Goal: Task Accomplishment & Management: Manage account settings

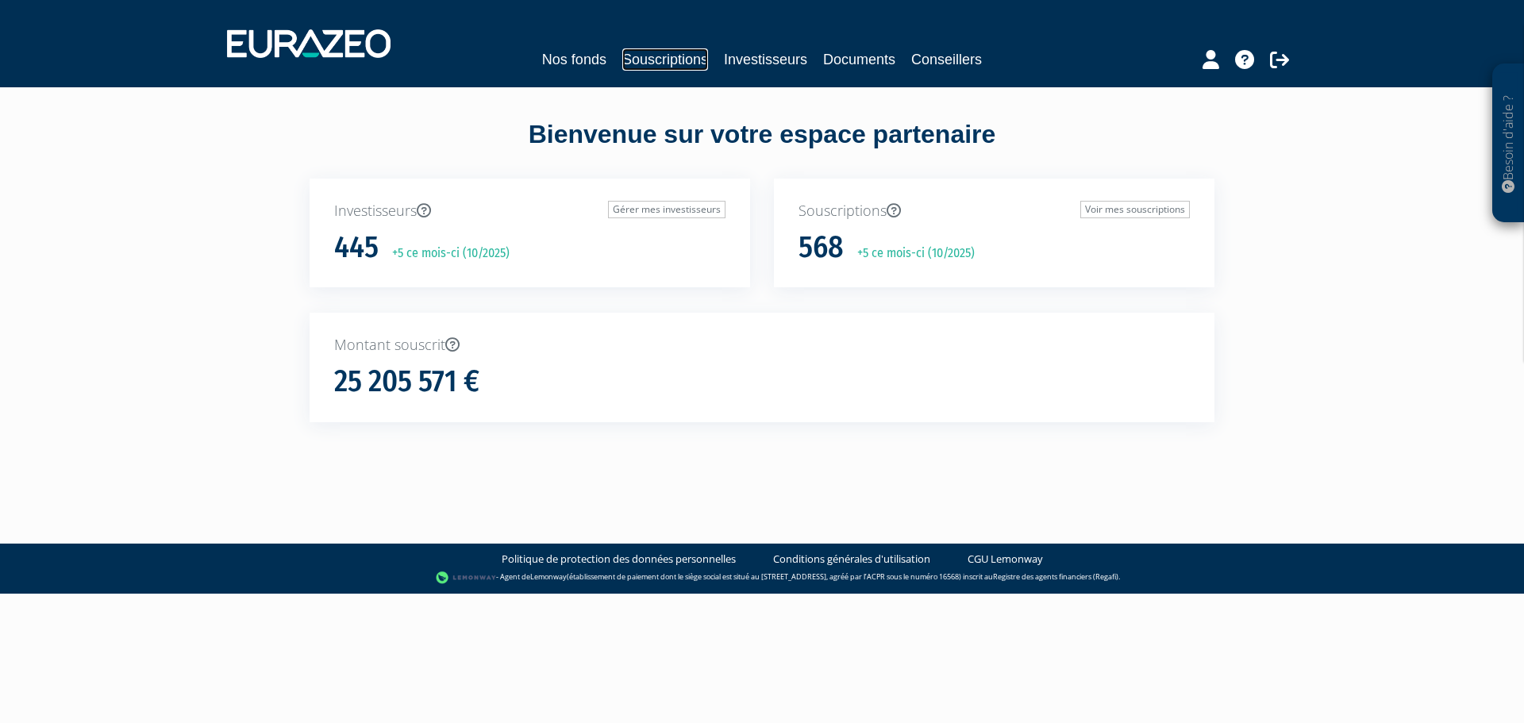
click at [669, 56] on link "Souscriptions" at bounding box center [665, 59] width 86 height 22
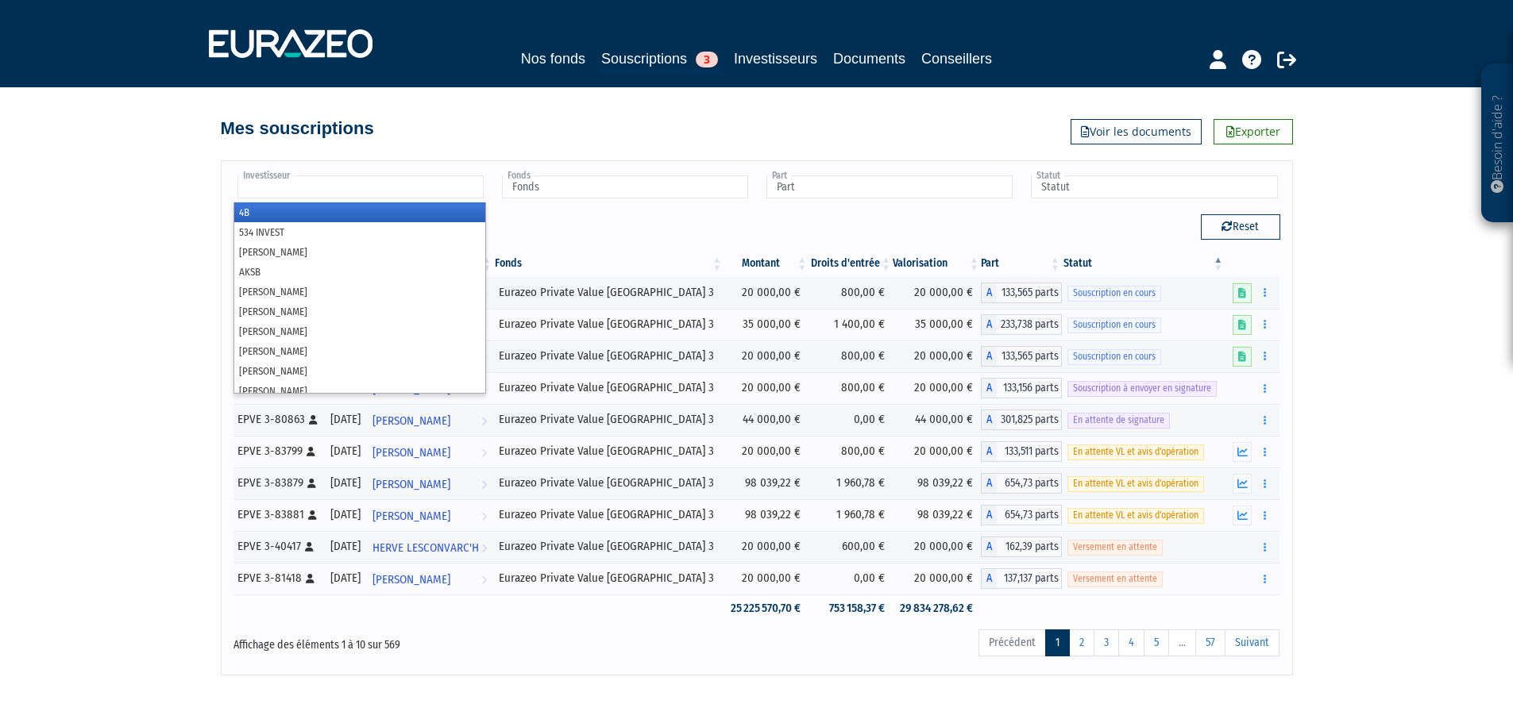
click at [385, 189] on input "text" at bounding box center [360, 186] width 246 height 23
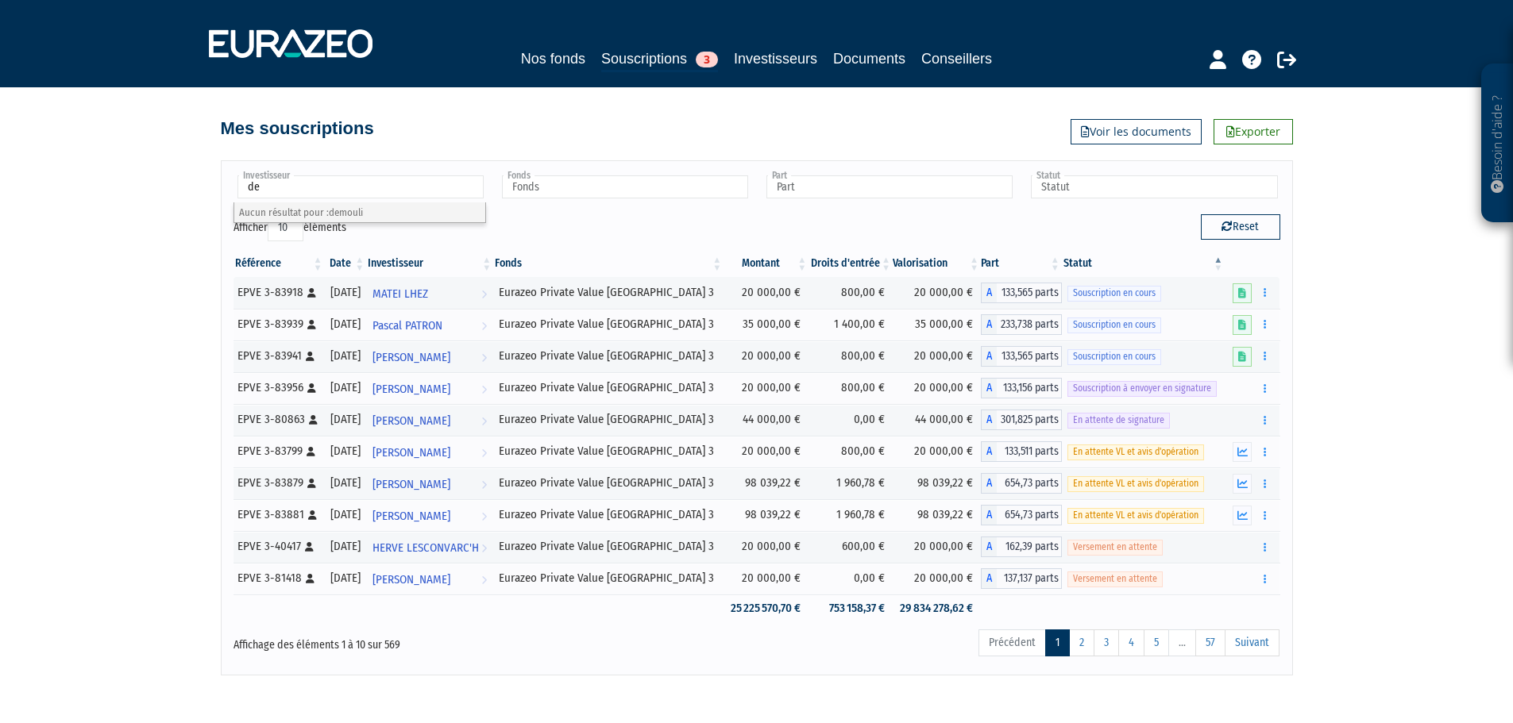
type input "d"
type input "aster d"
click at [373, 212] on li "ASTER D AUPHINE" at bounding box center [359, 212] width 251 height 20
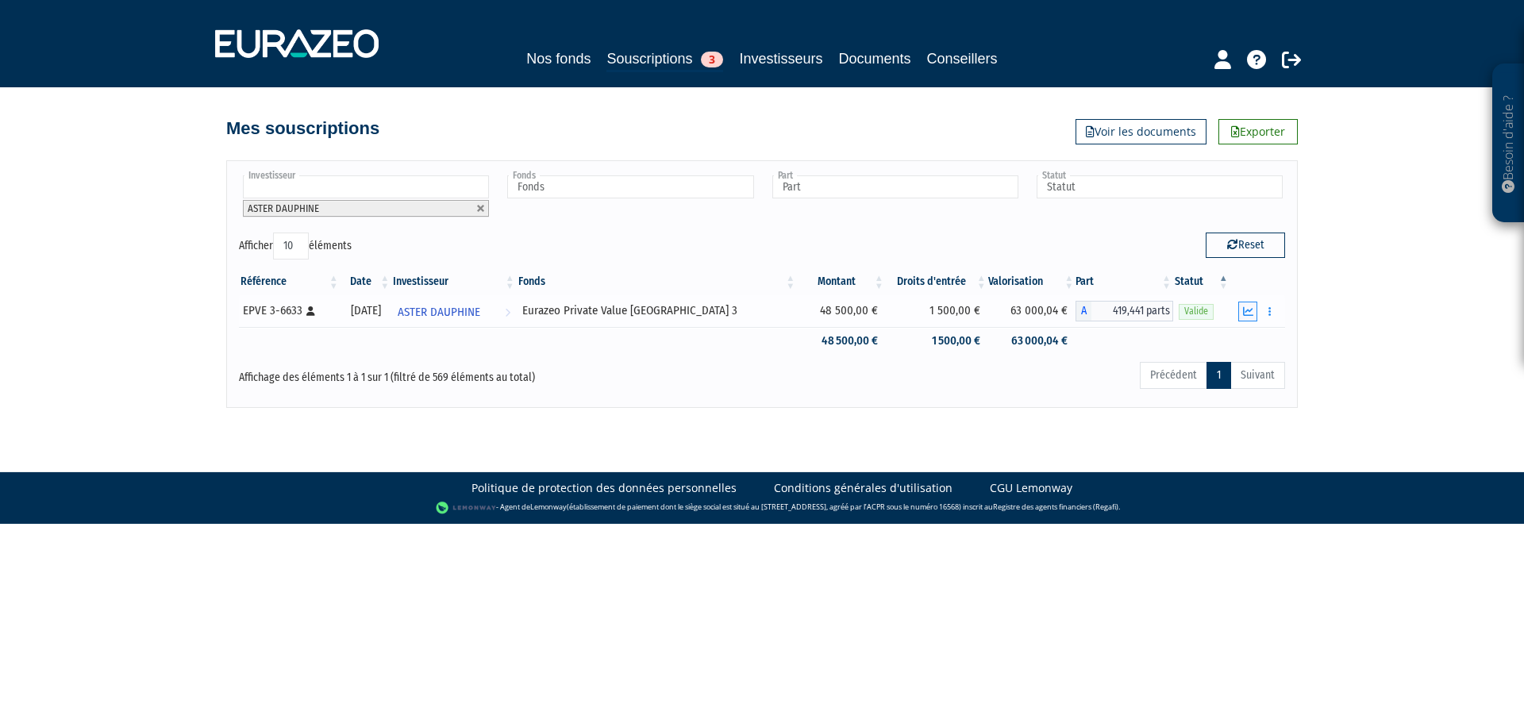
click at [1250, 314] on icon "button" at bounding box center [1248, 311] width 10 height 10
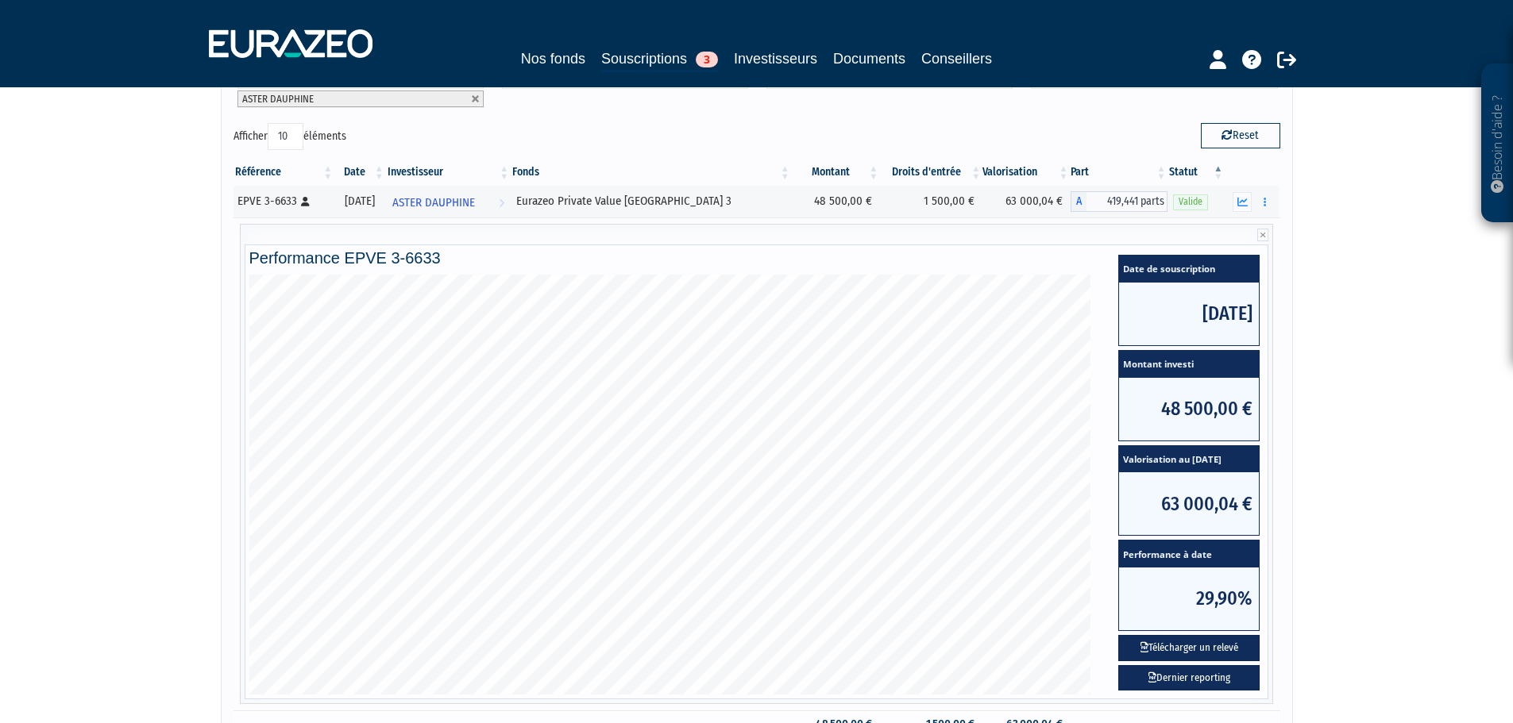
scroll to position [294, 0]
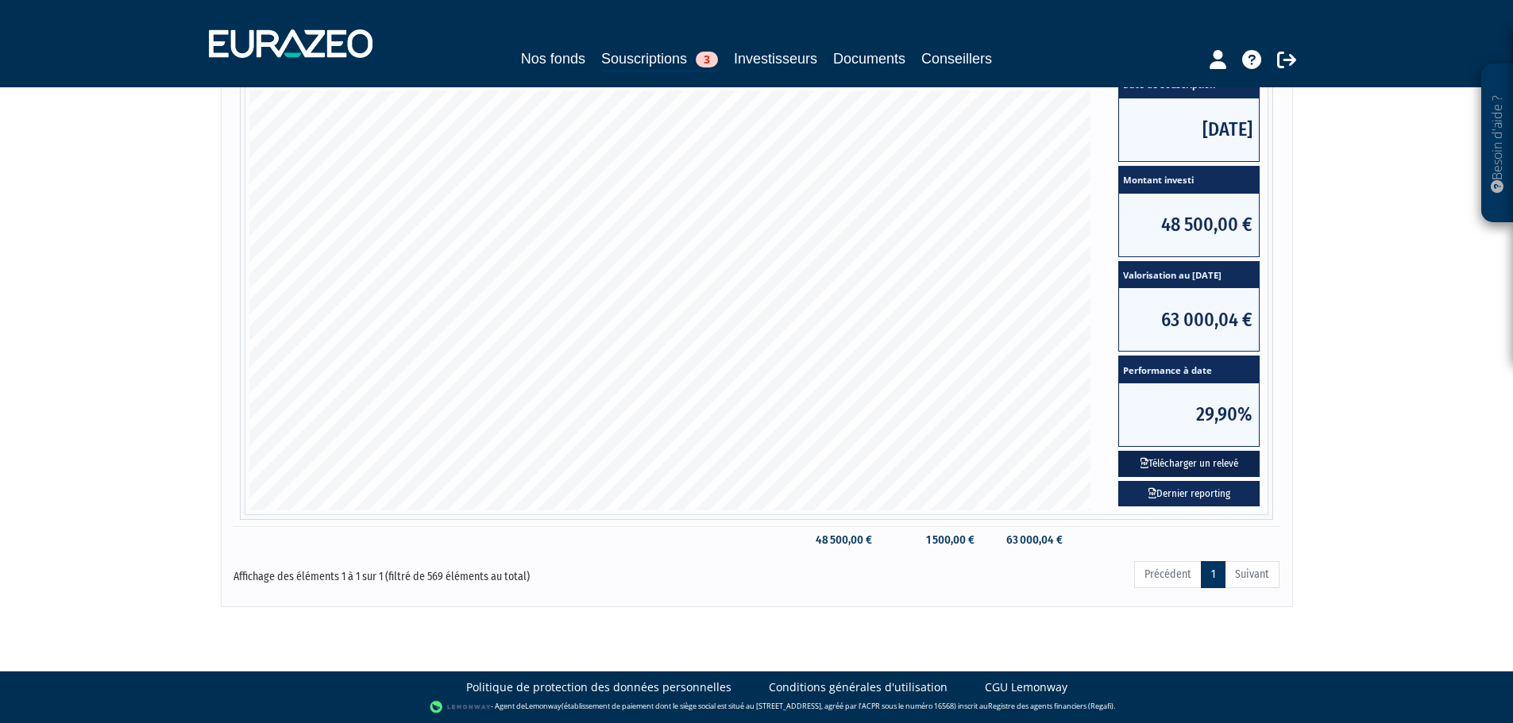
click at [1193, 463] on button "Télécharger un relevé" at bounding box center [1188, 464] width 141 height 26
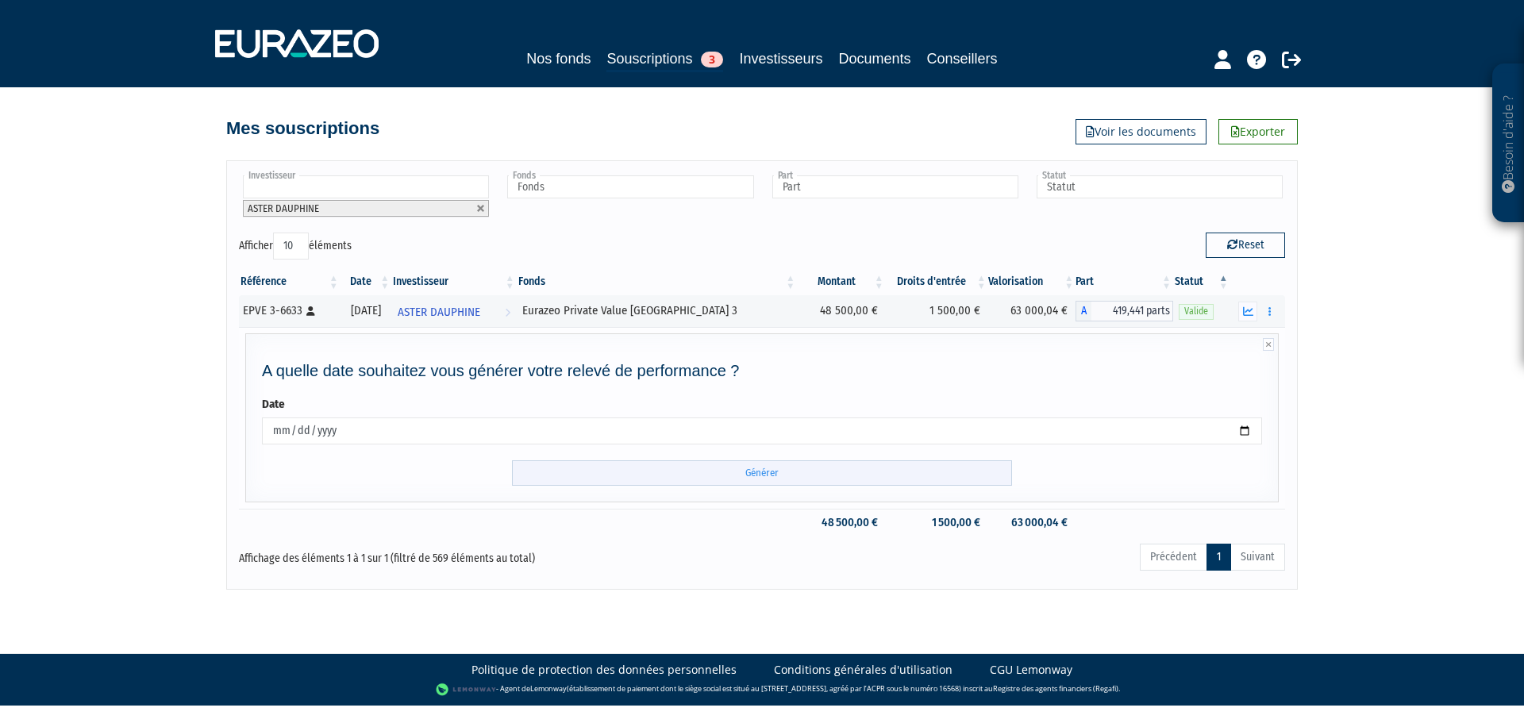
click at [942, 472] on input "Générer" at bounding box center [762, 474] width 500 height 26
click at [1252, 314] on icon "button" at bounding box center [1248, 311] width 10 height 10
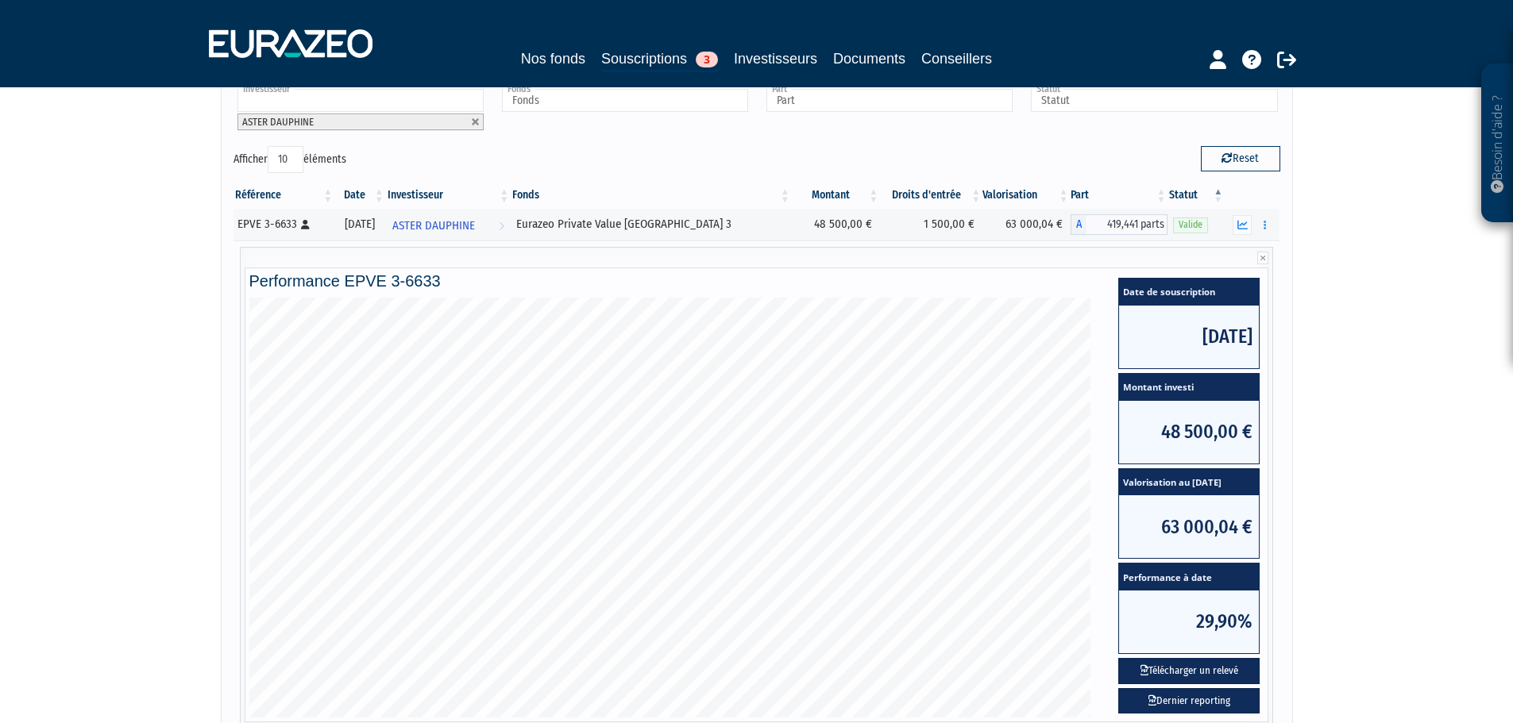
scroll to position [238, 0]
